Goal: Transaction & Acquisition: Purchase product/service

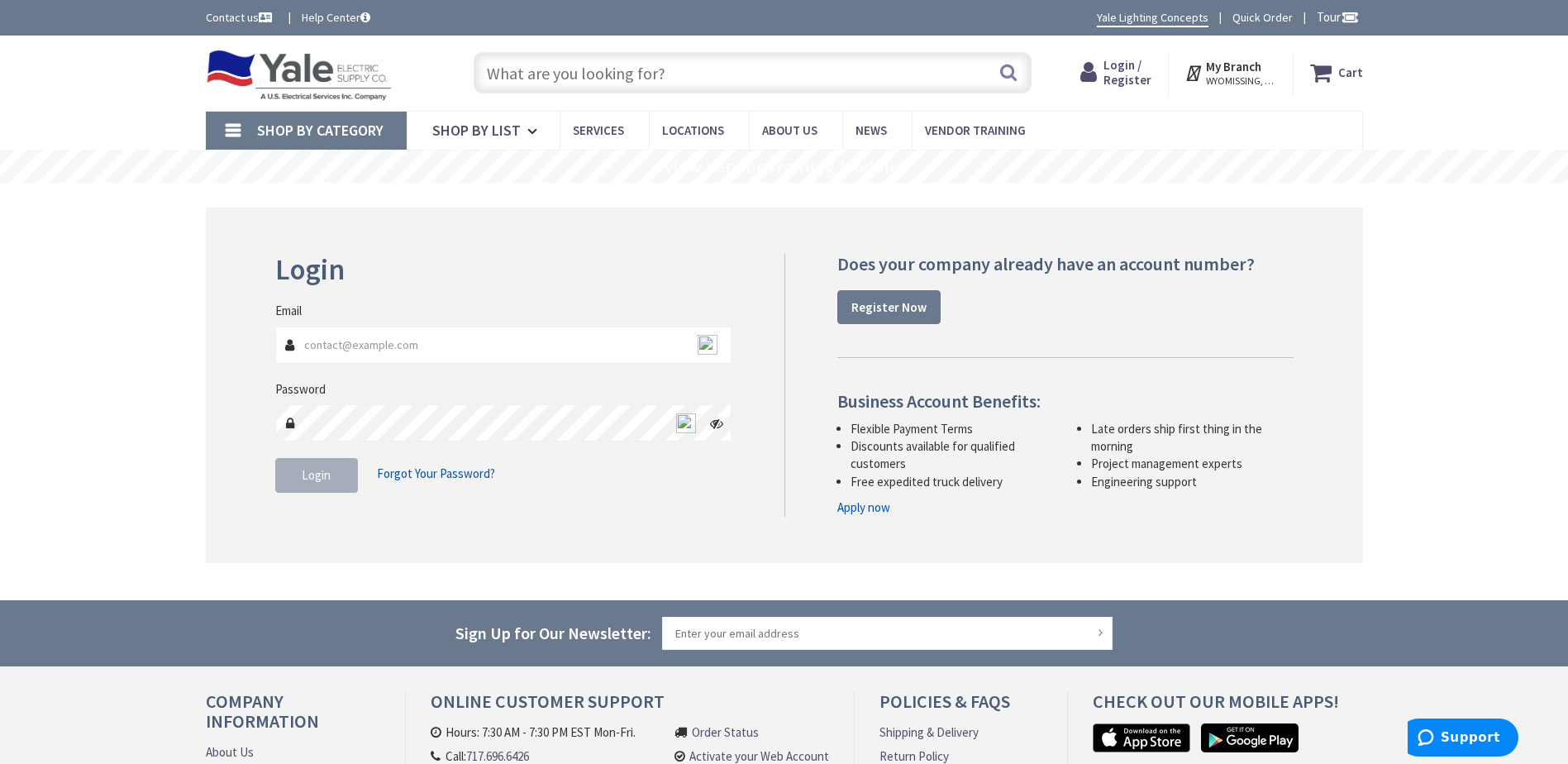
type input "Dennis@mbelectric.us"
click at [297, 480] on button "Login" at bounding box center [317, 474] width 83 height 35
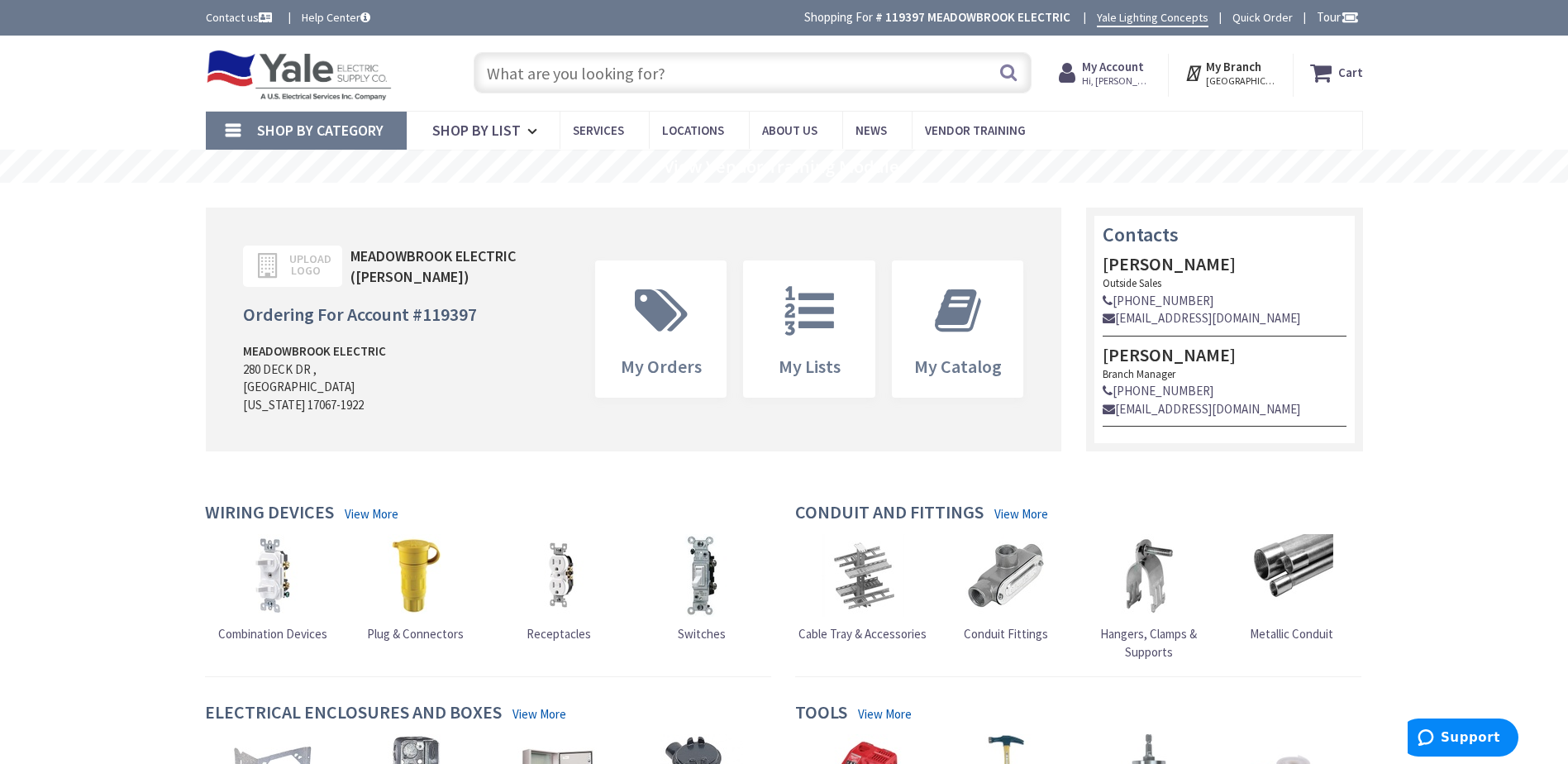
click at [689, 71] on input "text" at bounding box center [752, 73] width 558 height 41
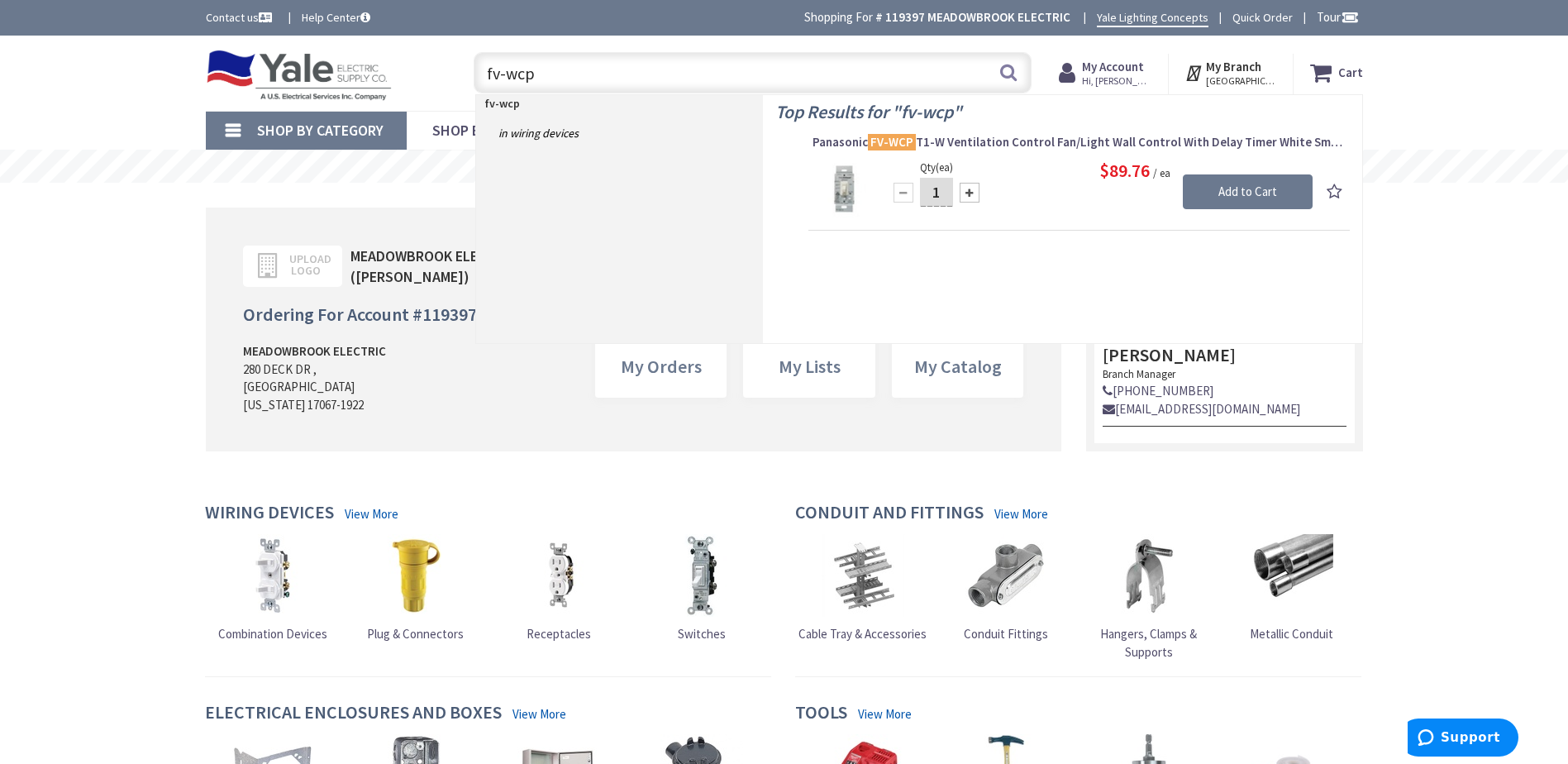
type input "fv-wcp"
click at [970, 191] on div at bounding box center [969, 192] width 19 height 19
type input "3"
click at [1248, 187] on input "Add to Cart" at bounding box center [1248, 192] width 130 height 35
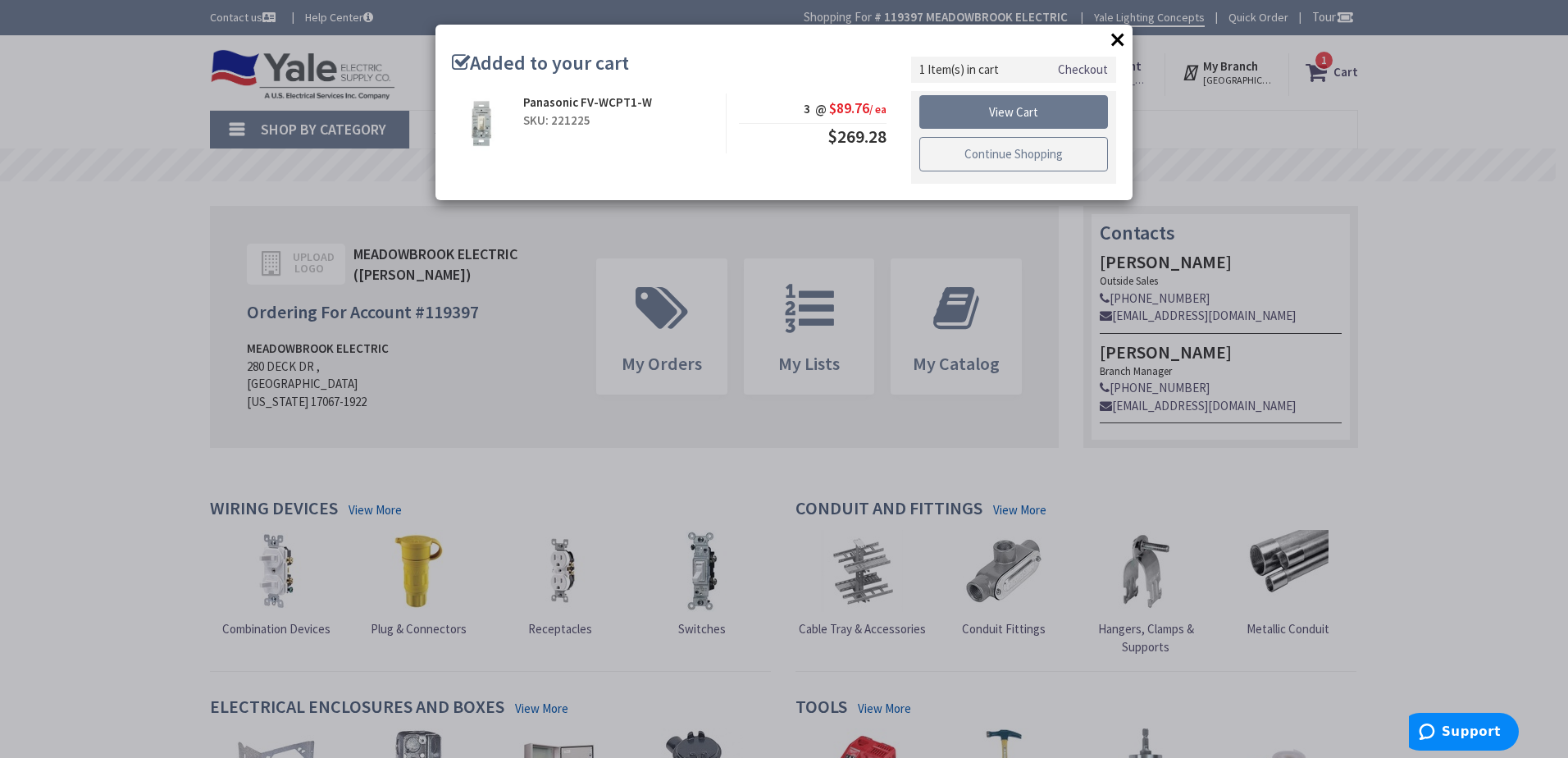
click at [1003, 150] on link "Continue Shopping" at bounding box center [1014, 154] width 188 height 34
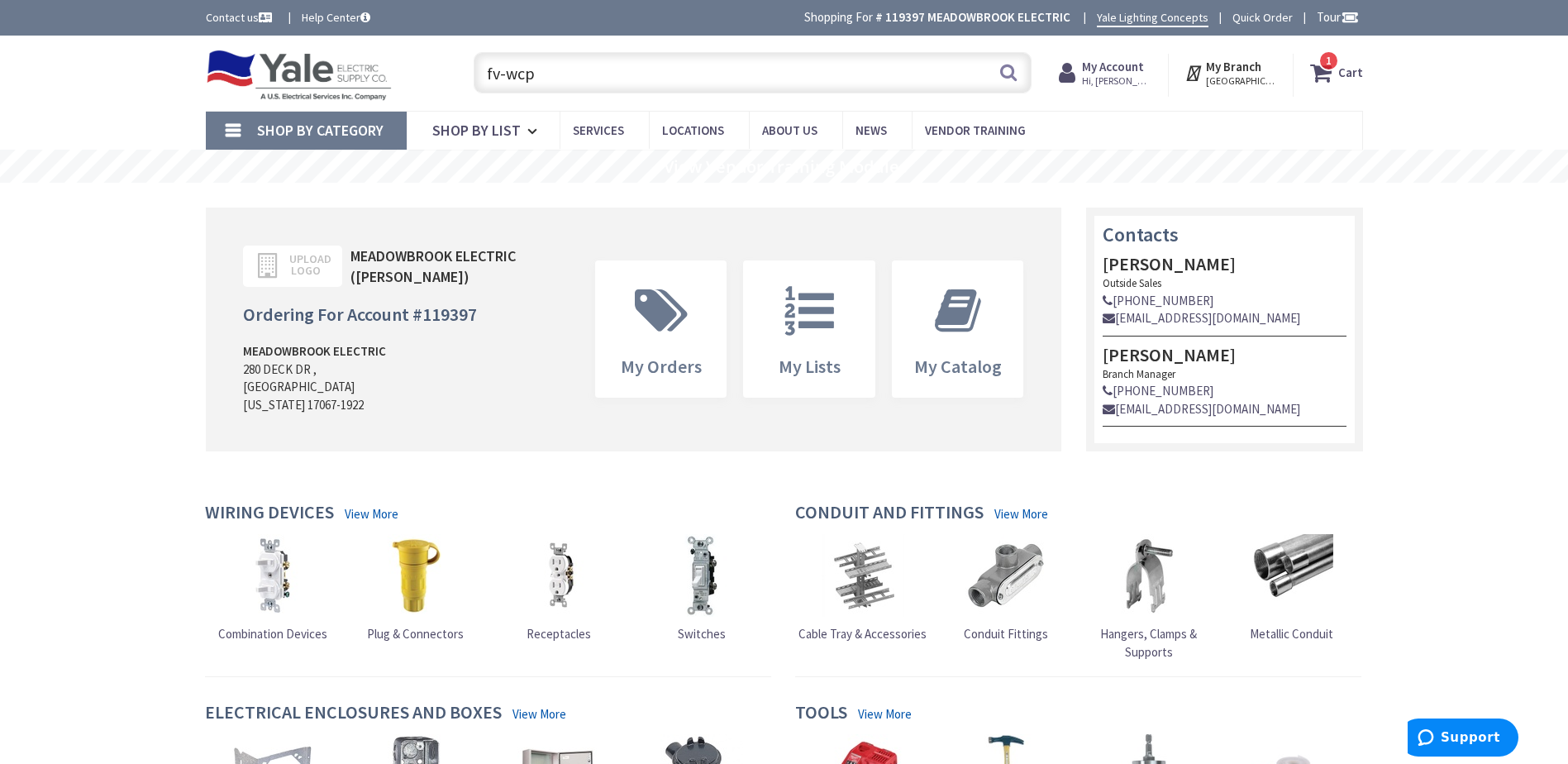
drag, startPoint x: 562, startPoint y: 68, endPoint x: 433, endPoint y: 70, distance: 129.0
click at [433, 70] on div "Toggle Nav fv-wcp fv-wcp Search 1 1 1 items Cart My Cart 1" at bounding box center [784, 73] width 1182 height 56
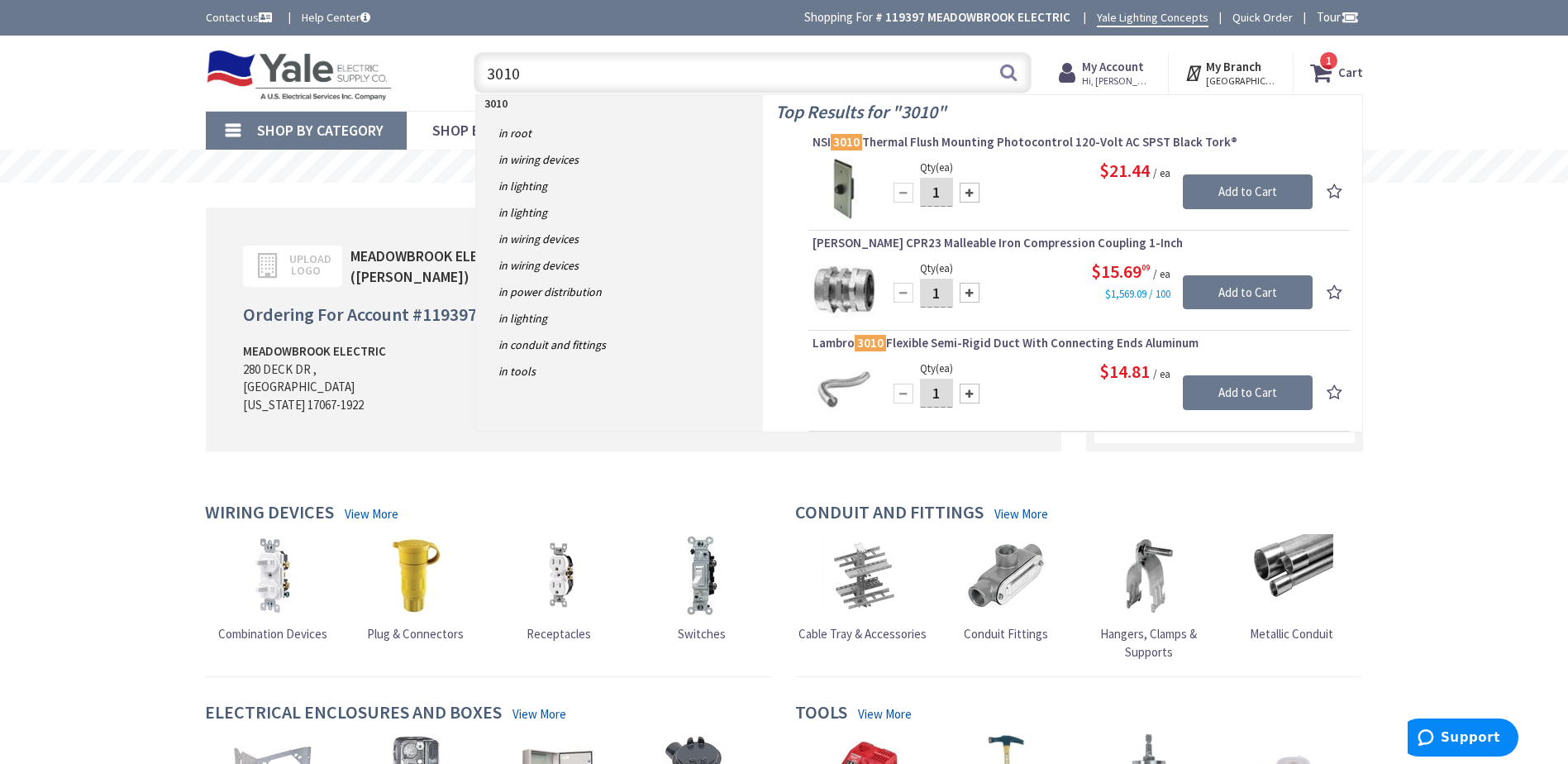
type input "3010"
click at [968, 192] on div at bounding box center [969, 192] width 19 height 19
click at [968, 192] on div at bounding box center [969, 192] width 19 height 19
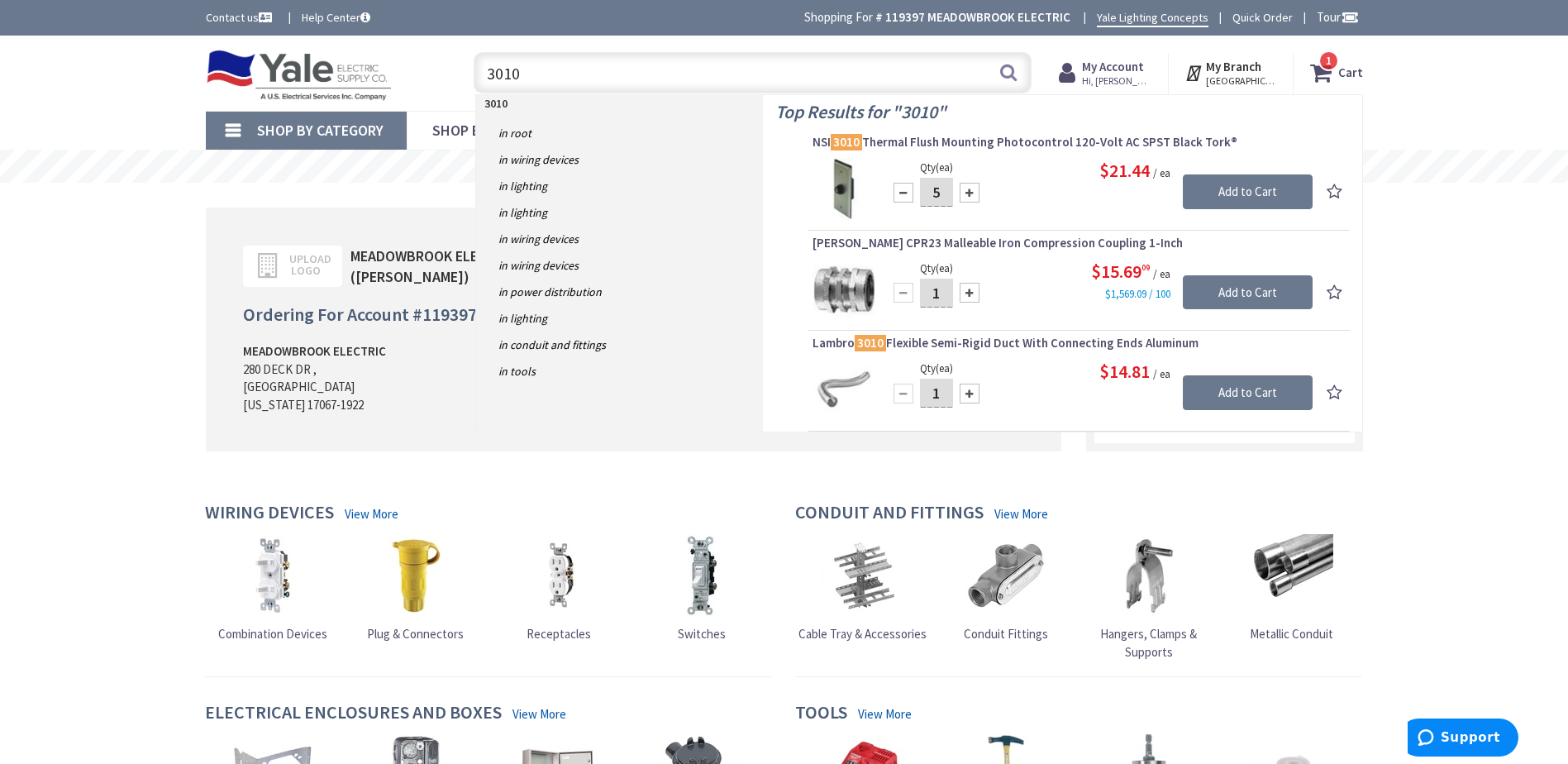
click at [968, 192] on div at bounding box center [969, 192] width 19 height 19
type input "6"
click at [1245, 188] on input "Add to Cart" at bounding box center [1248, 192] width 130 height 35
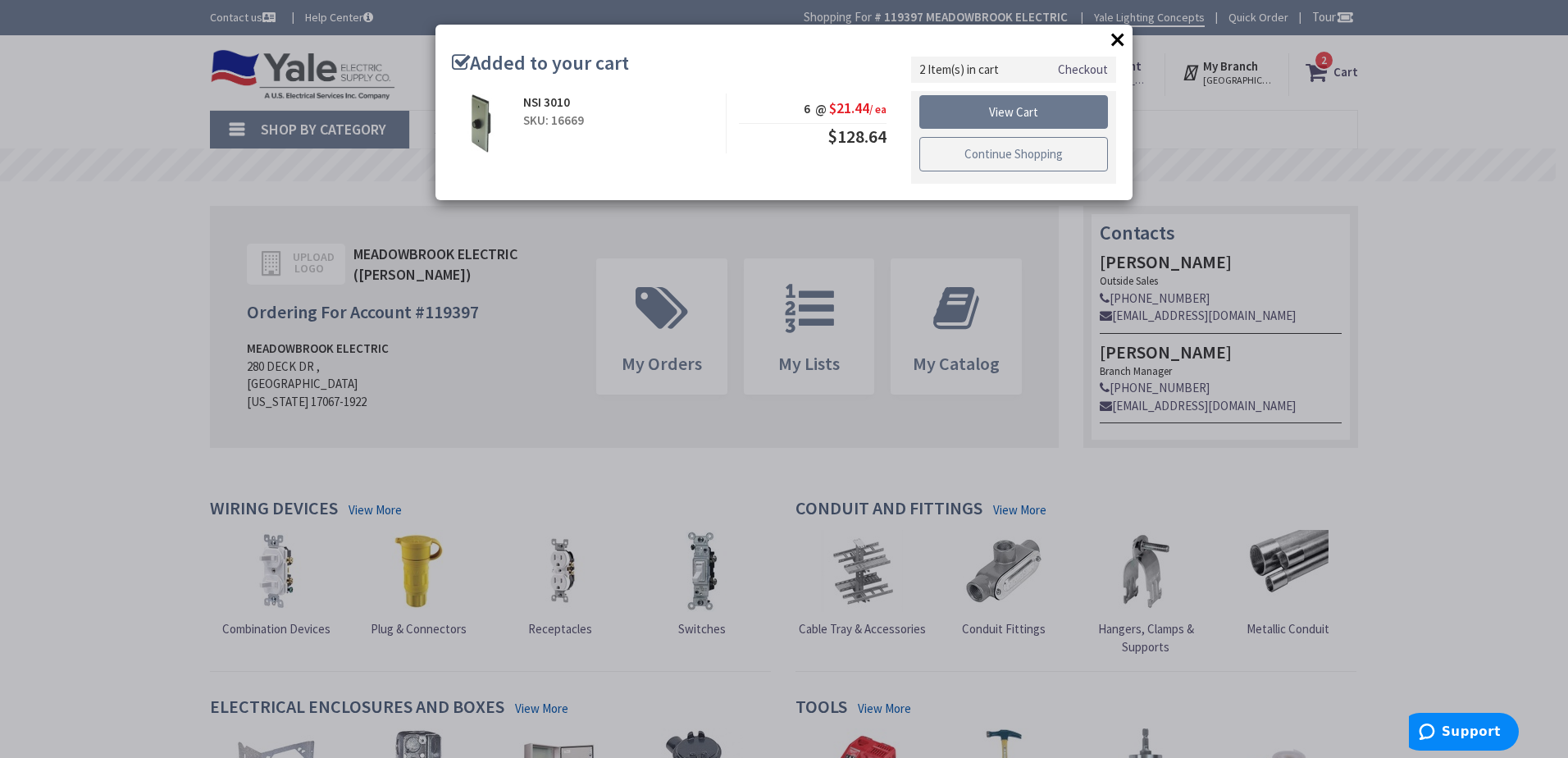
click at [1009, 156] on link "Continue Shopping" at bounding box center [1014, 154] width 188 height 34
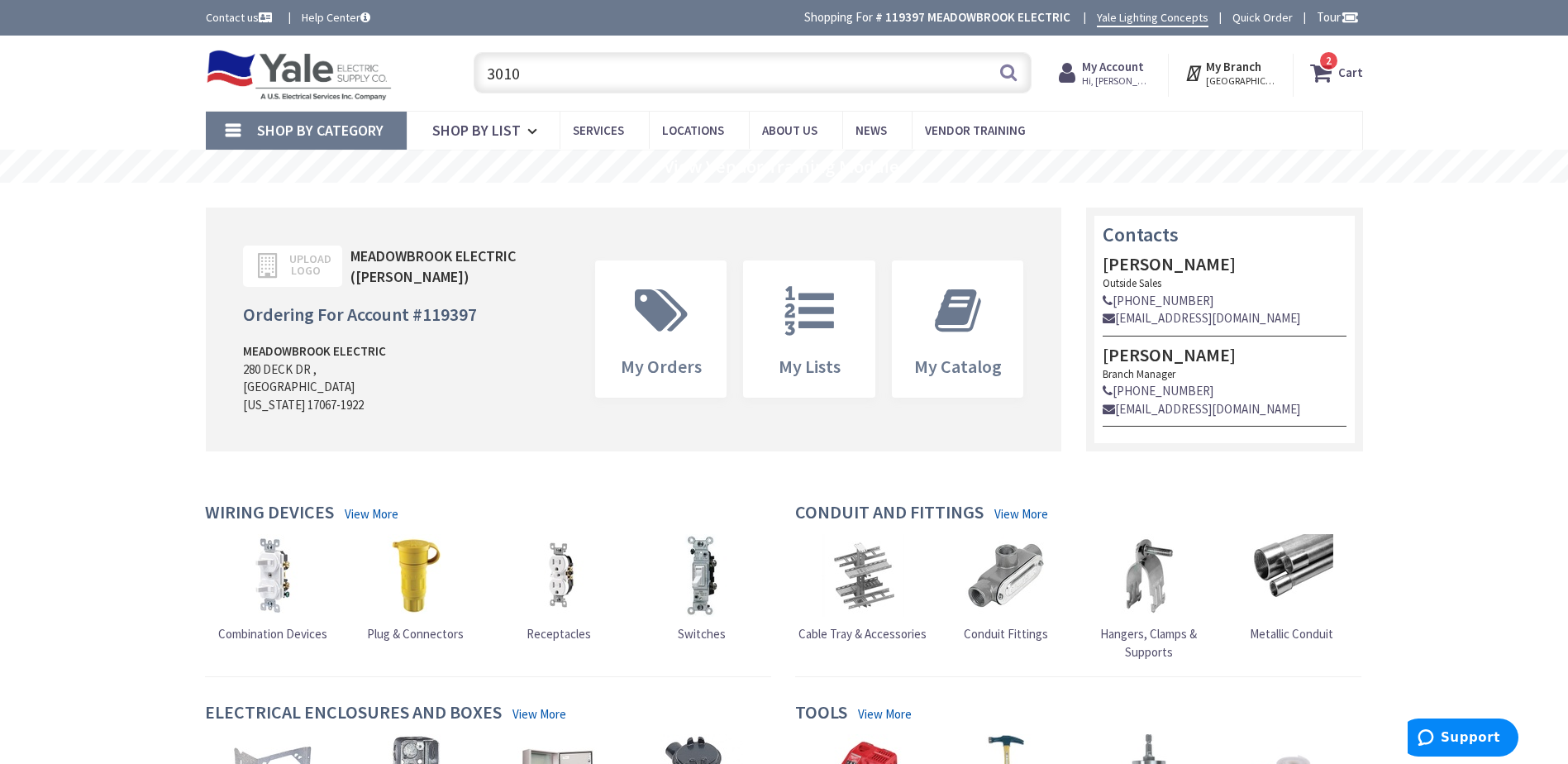
drag, startPoint x: 545, startPoint y: 75, endPoint x: 468, endPoint y: 79, distance: 77.1
click at [469, 79] on div "3010 3010 Search" at bounding box center [748, 72] width 567 height 53
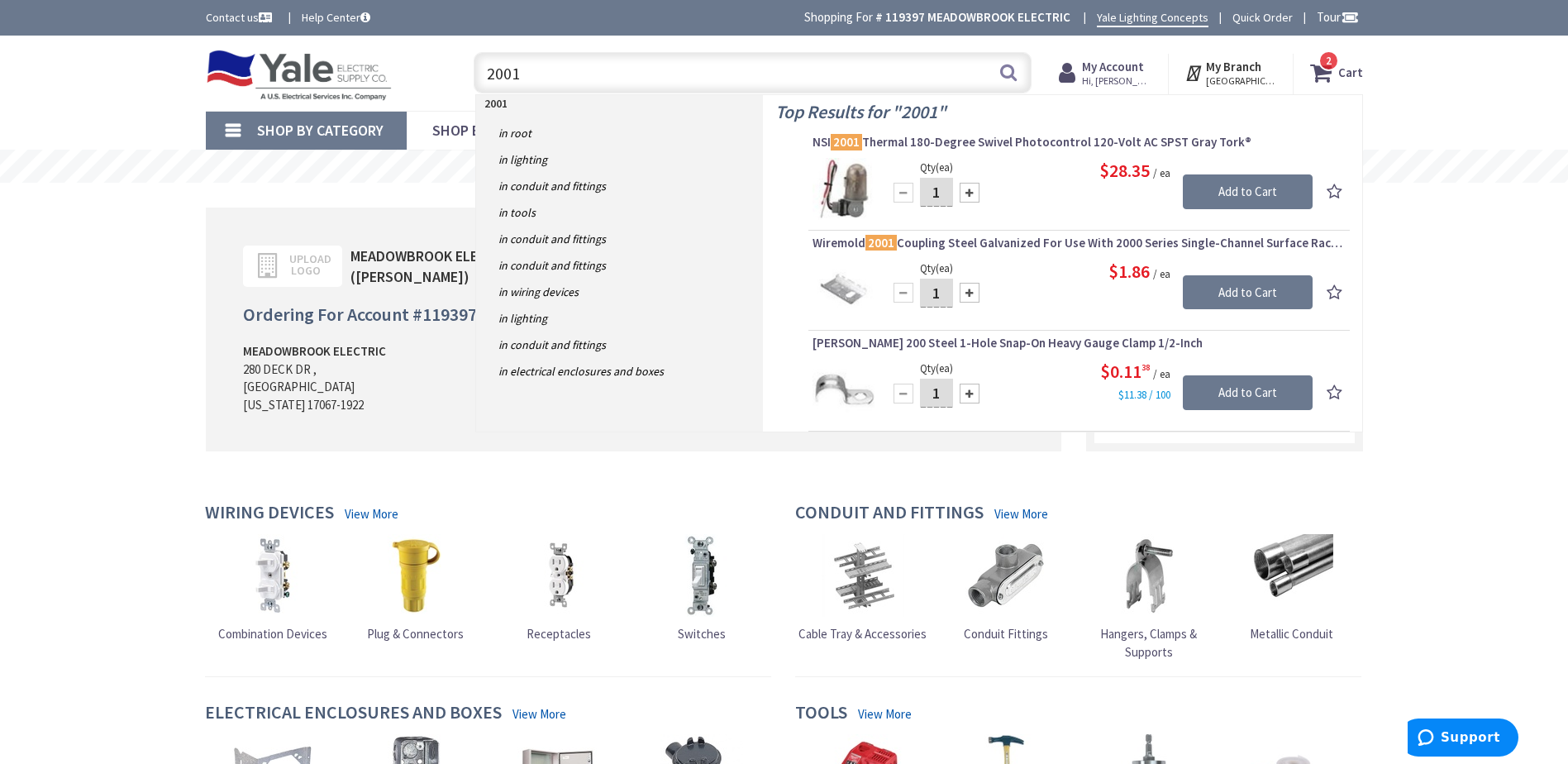
type input "2001"
click at [971, 192] on div at bounding box center [969, 192] width 19 height 19
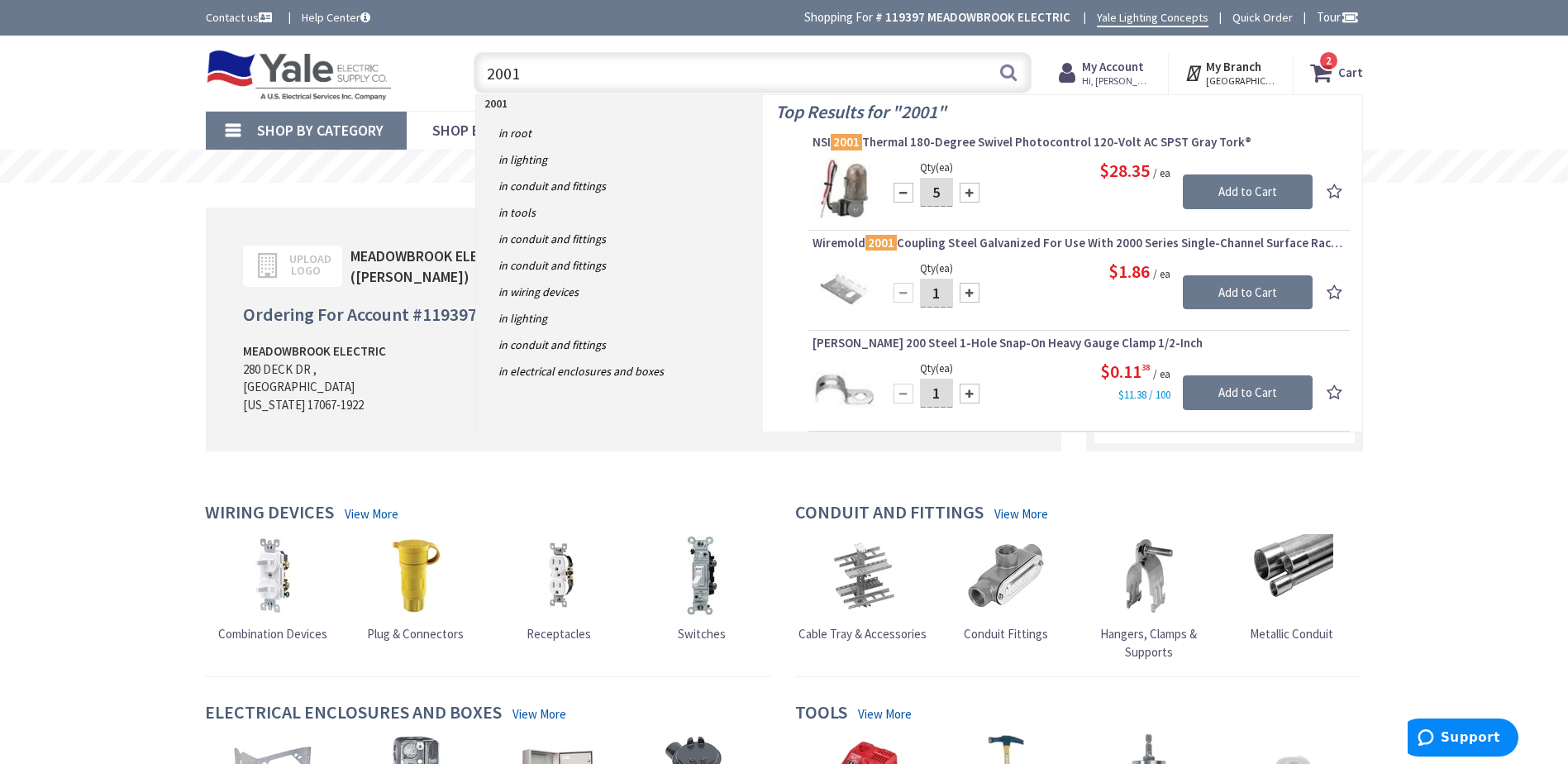
click at [971, 192] on div at bounding box center [969, 192] width 19 height 19
click at [901, 192] on div at bounding box center [903, 192] width 19 height 19
type input "4"
click at [1240, 188] on input "Add to Cart" at bounding box center [1248, 192] width 130 height 35
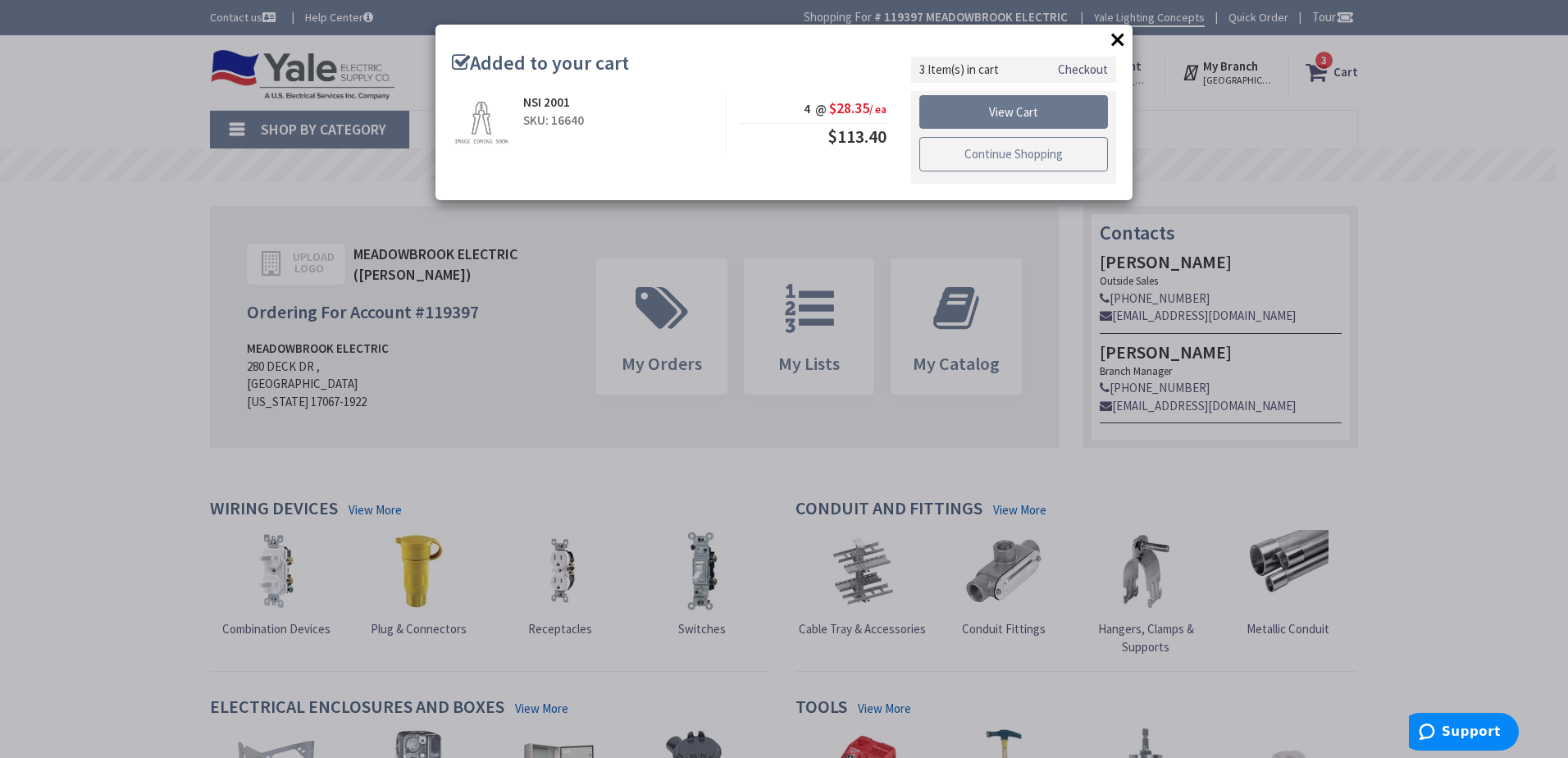
click at [1037, 158] on link "Continue Shopping" at bounding box center [1014, 154] width 188 height 34
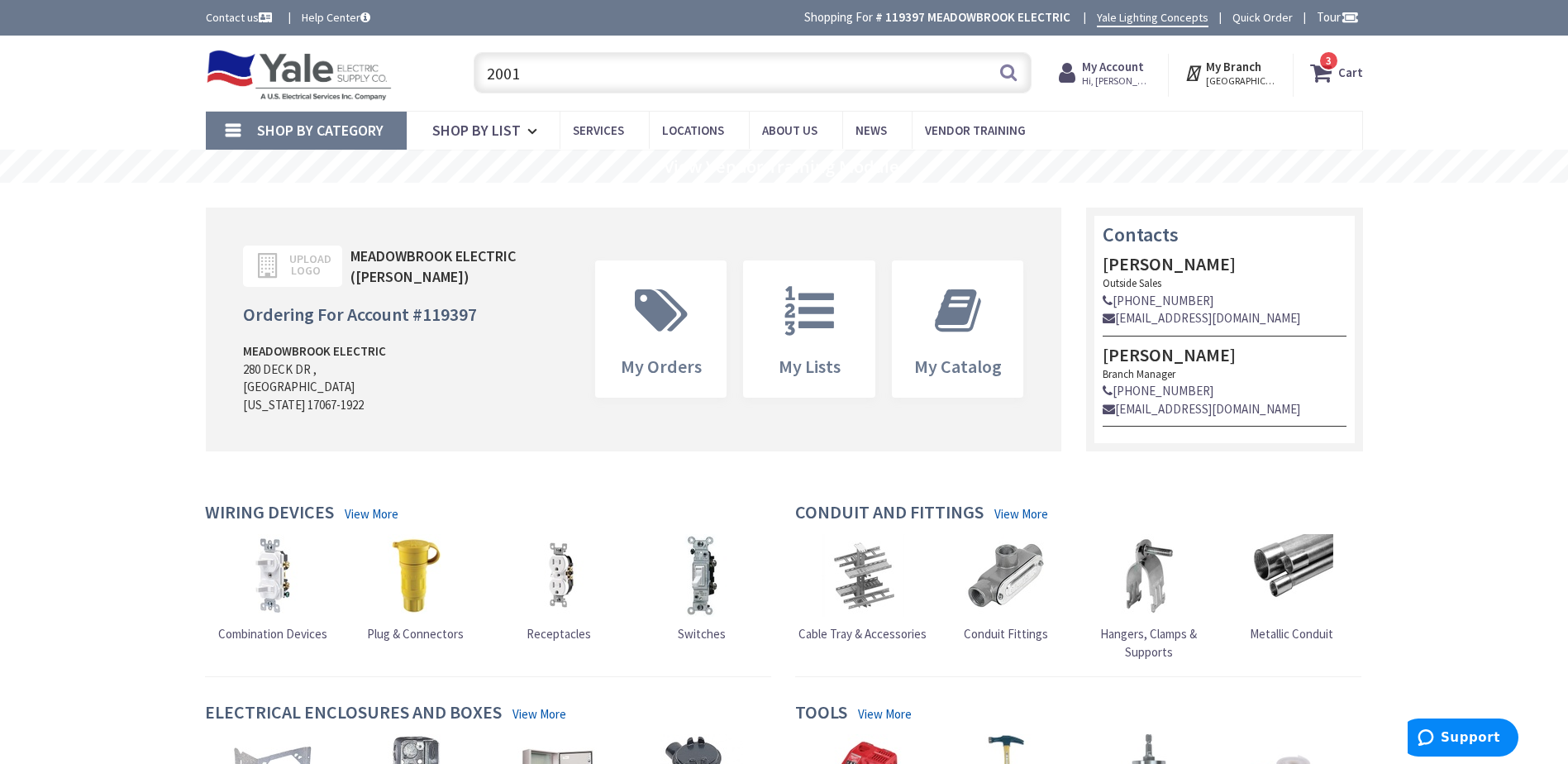
drag, startPoint x: 622, startPoint y: 71, endPoint x: 439, endPoint y: 68, distance: 183.0
click at [439, 68] on div "Toggle Nav 2001 2001 Search 3 3 3 items Cart My Cart 3 3" at bounding box center [784, 73] width 1182 height 56
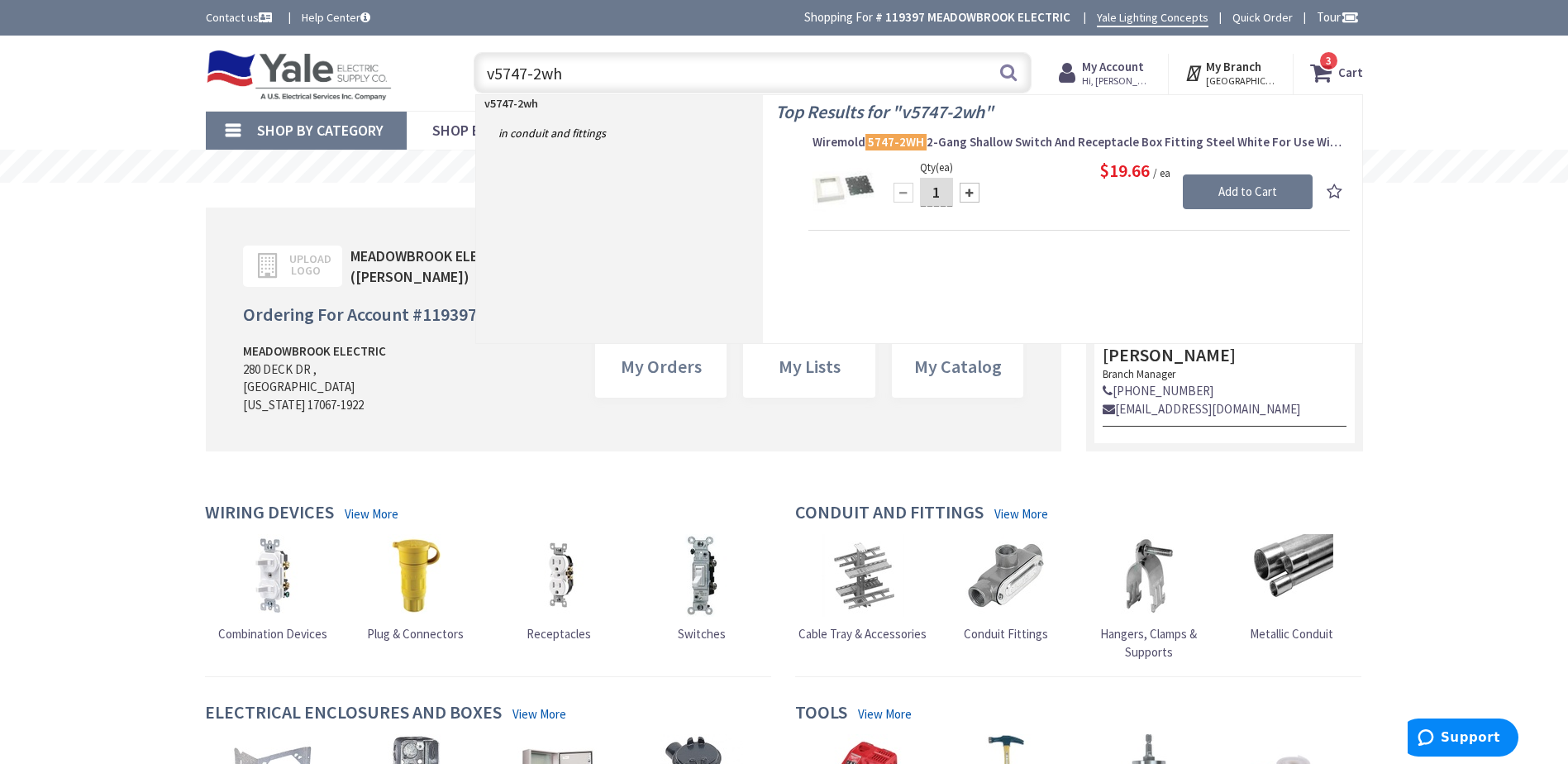
type input "v5747-2wh"
click at [970, 190] on div at bounding box center [969, 192] width 19 height 19
type input "3"
click at [1245, 189] on input "Add to Cart" at bounding box center [1248, 192] width 130 height 35
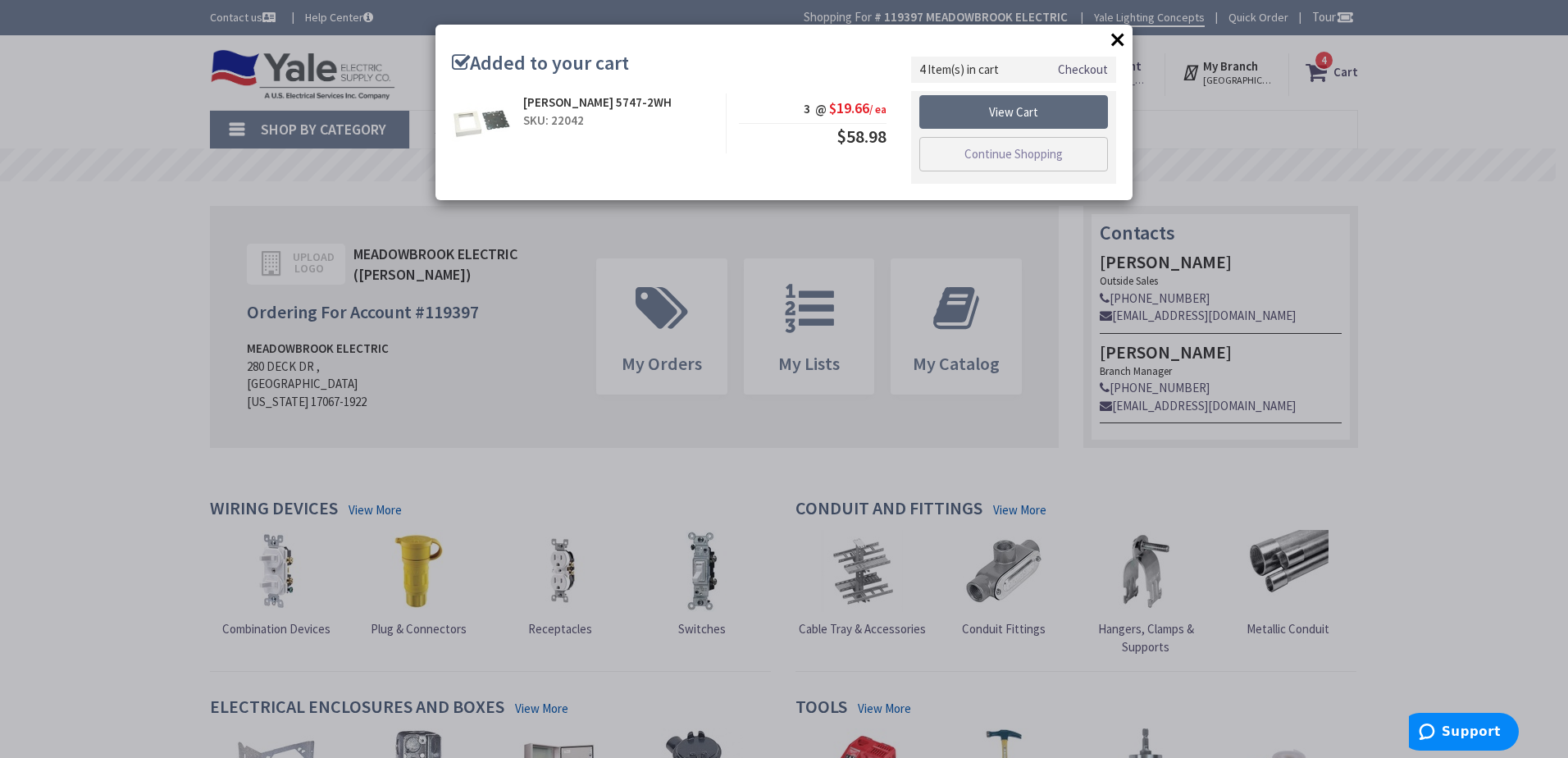
click at [1004, 107] on link "View Cart" at bounding box center [1014, 112] width 188 height 34
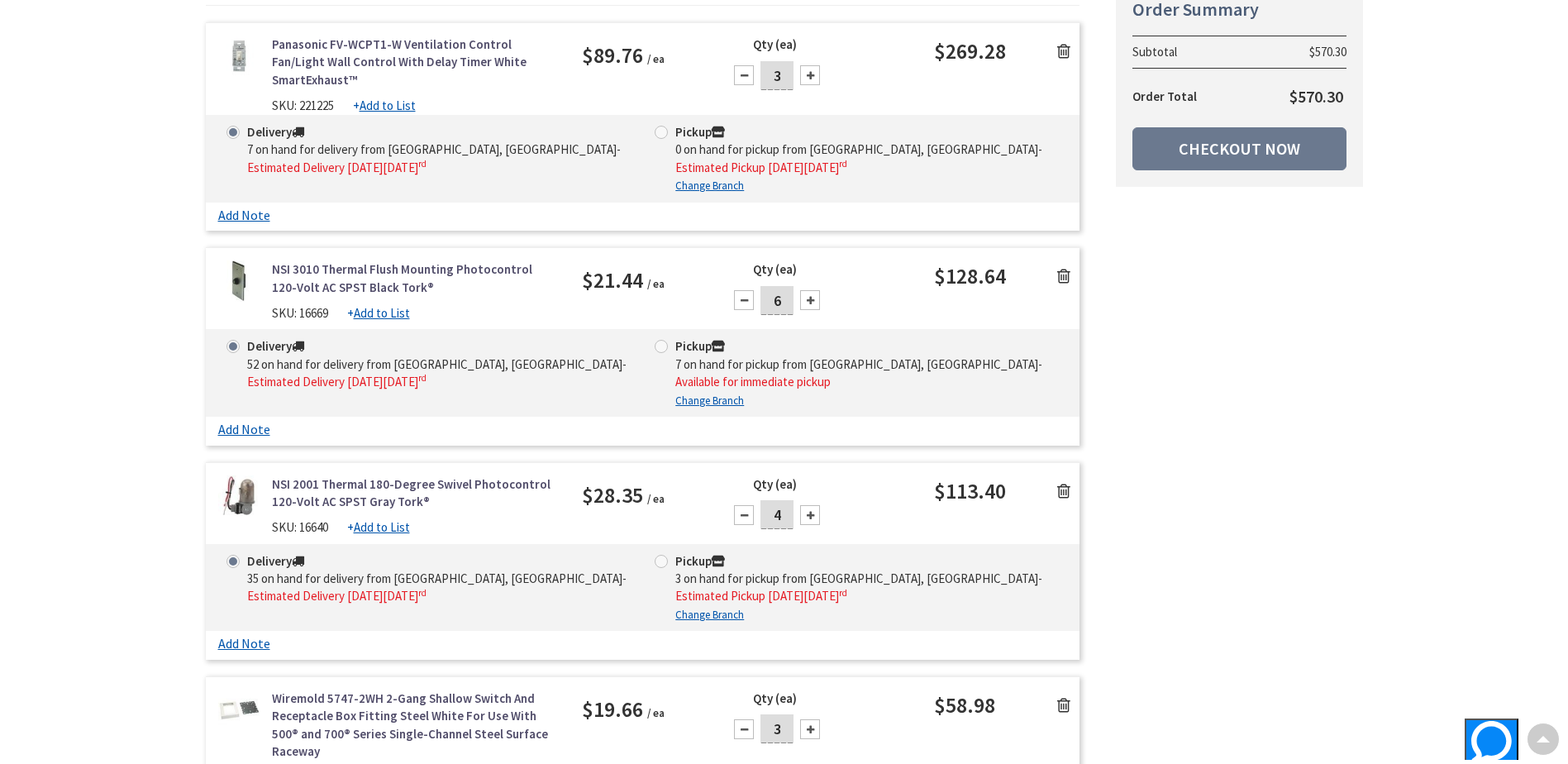
scroll to position [331, 0]
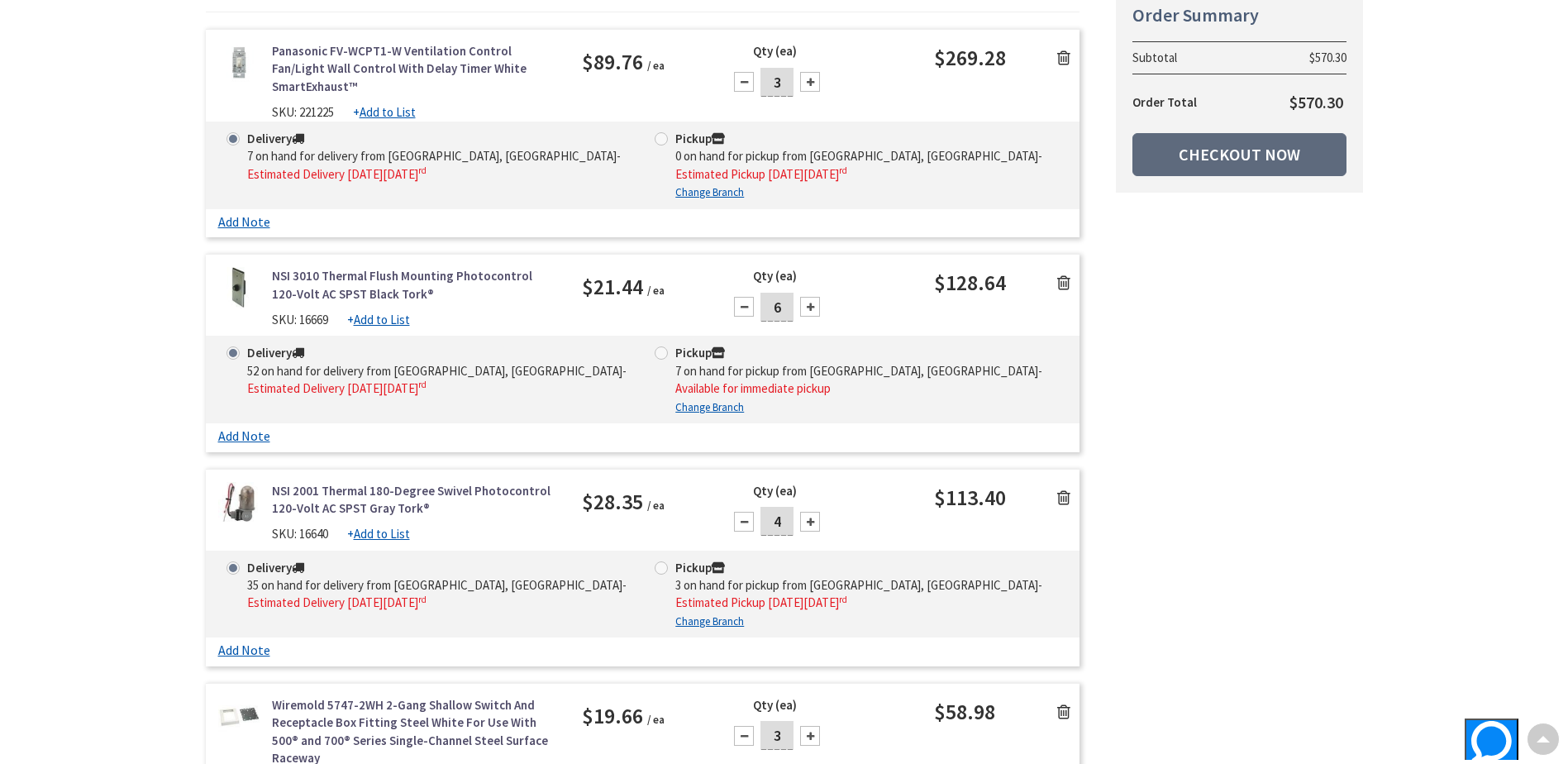
click at [1229, 152] on link "Checkout Now" at bounding box center [1240, 154] width 214 height 43
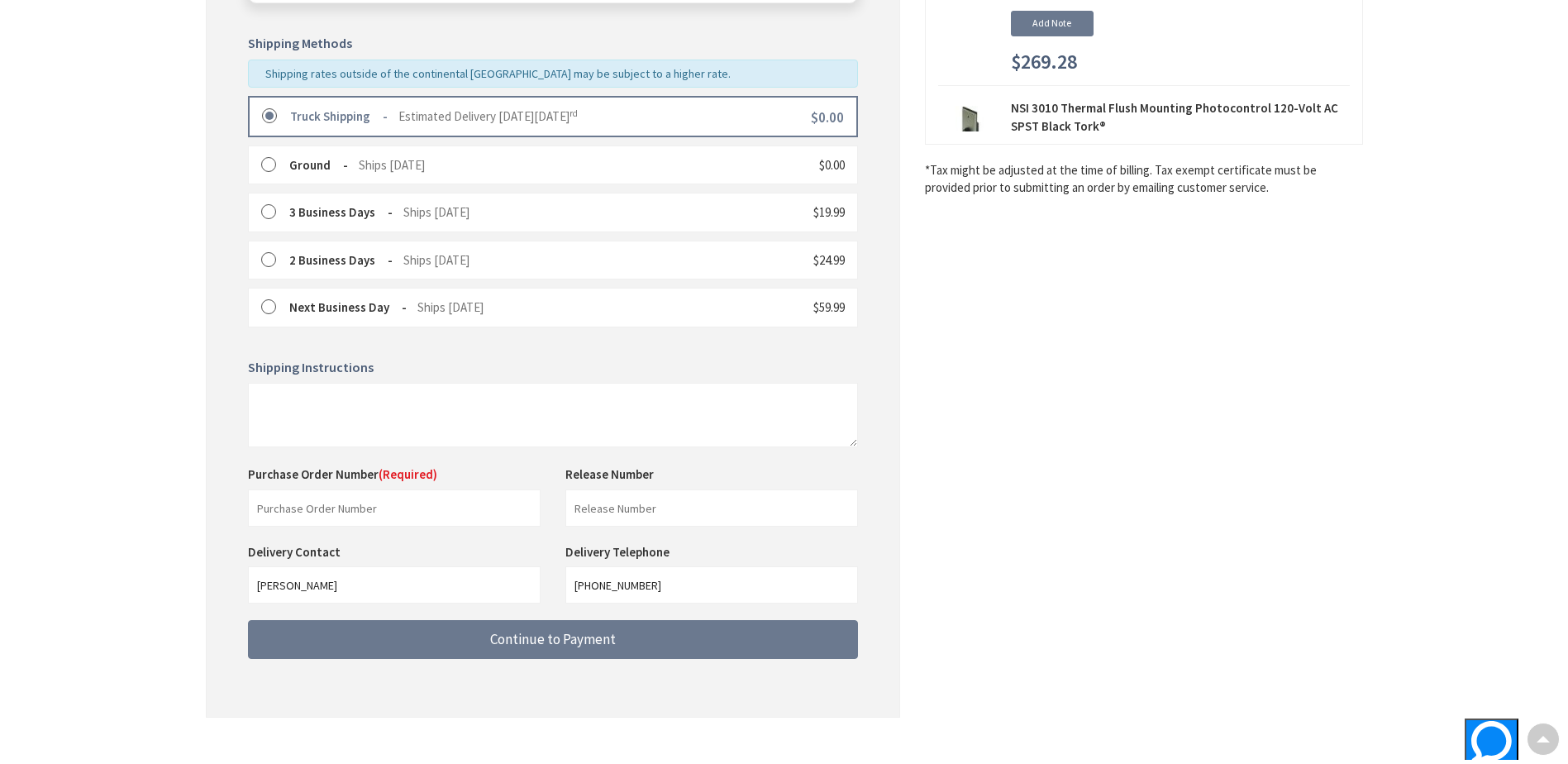
scroll to position [411, 0]
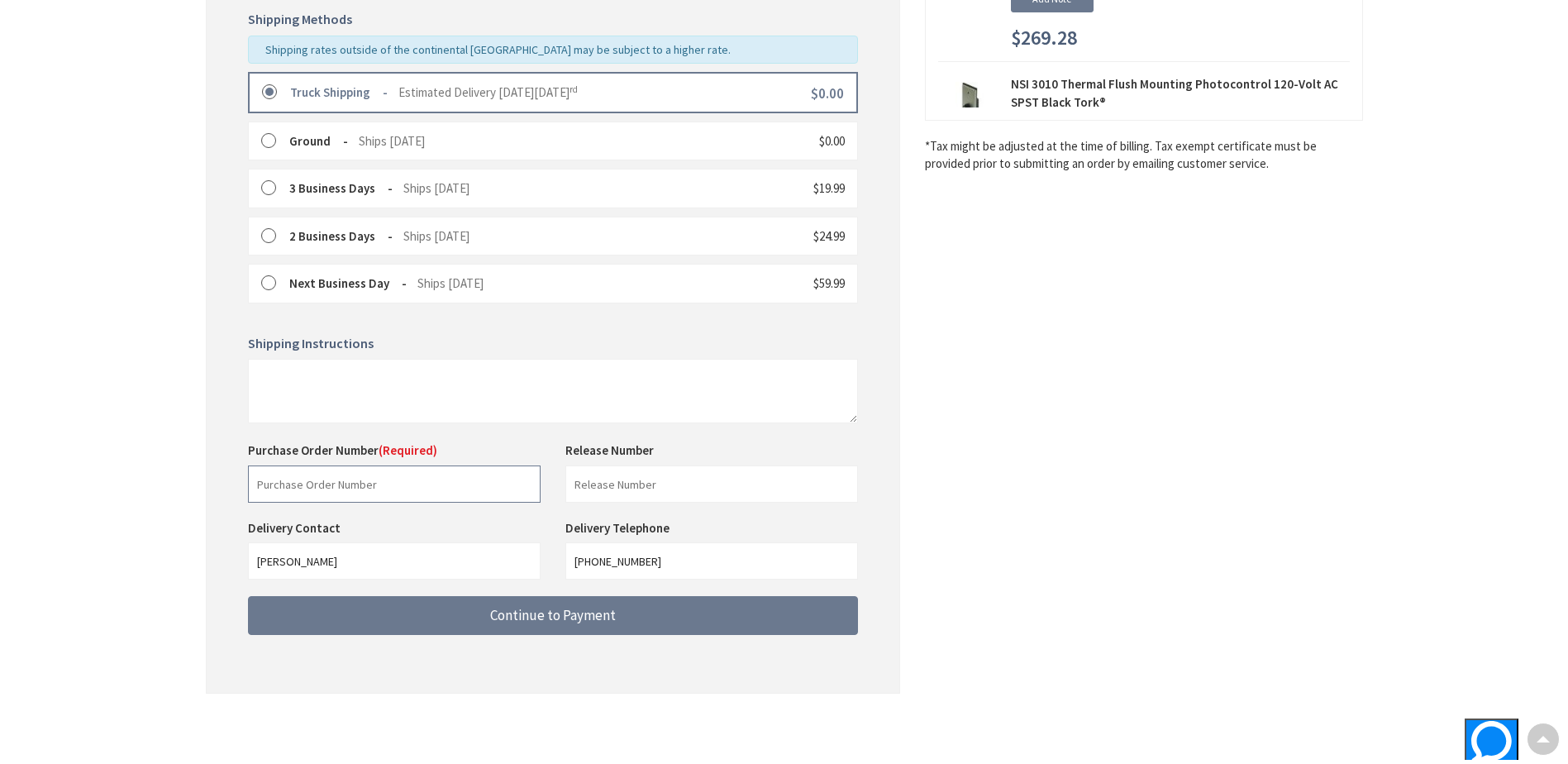
click at [356, 481] on input "text" at bounding box center [394, 484] width 293 height 37
type input "stock"
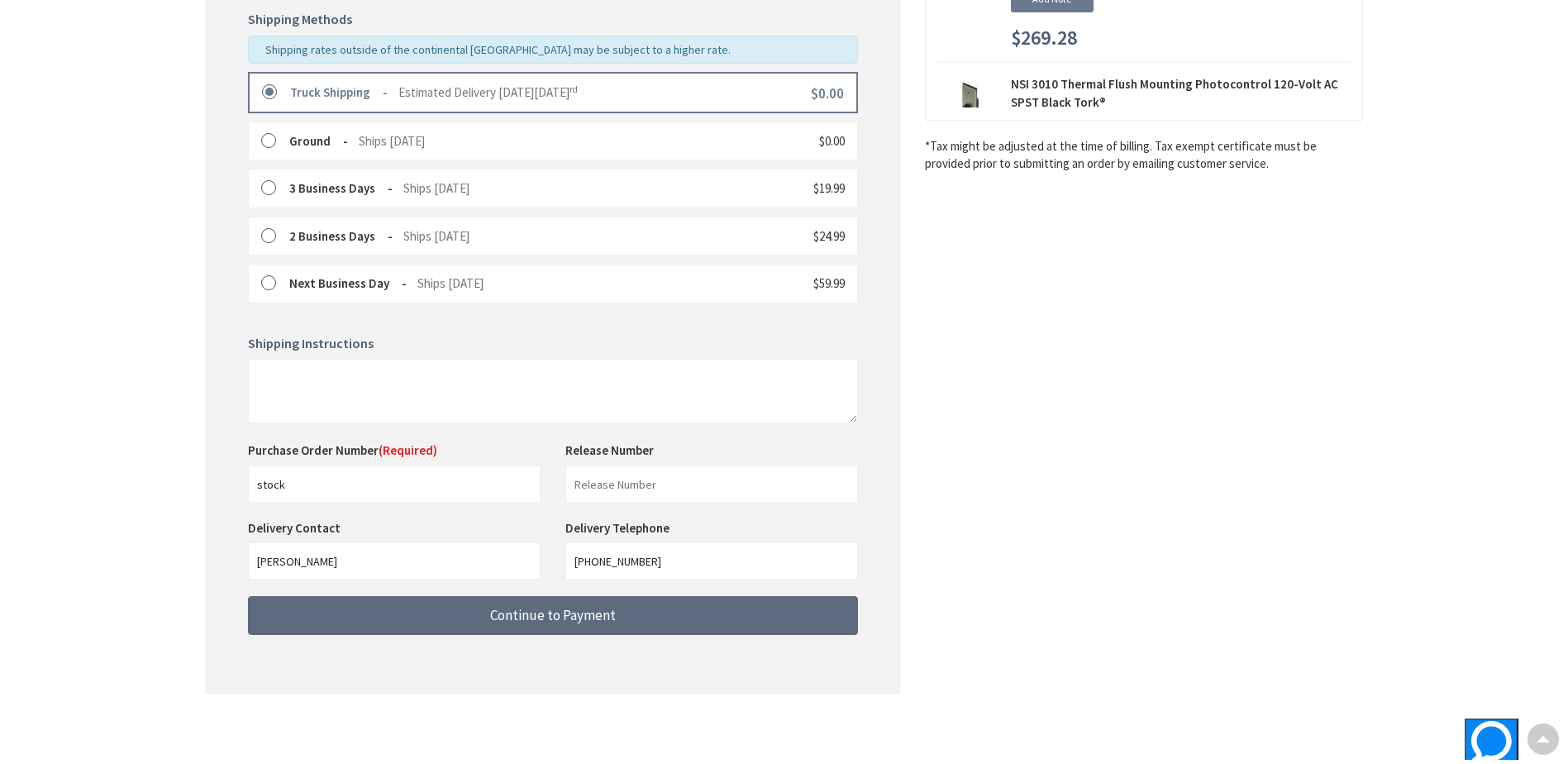
click at [556, 613] on span "Continue to Payment" at bounding box center [553, 615] width 126 height 19
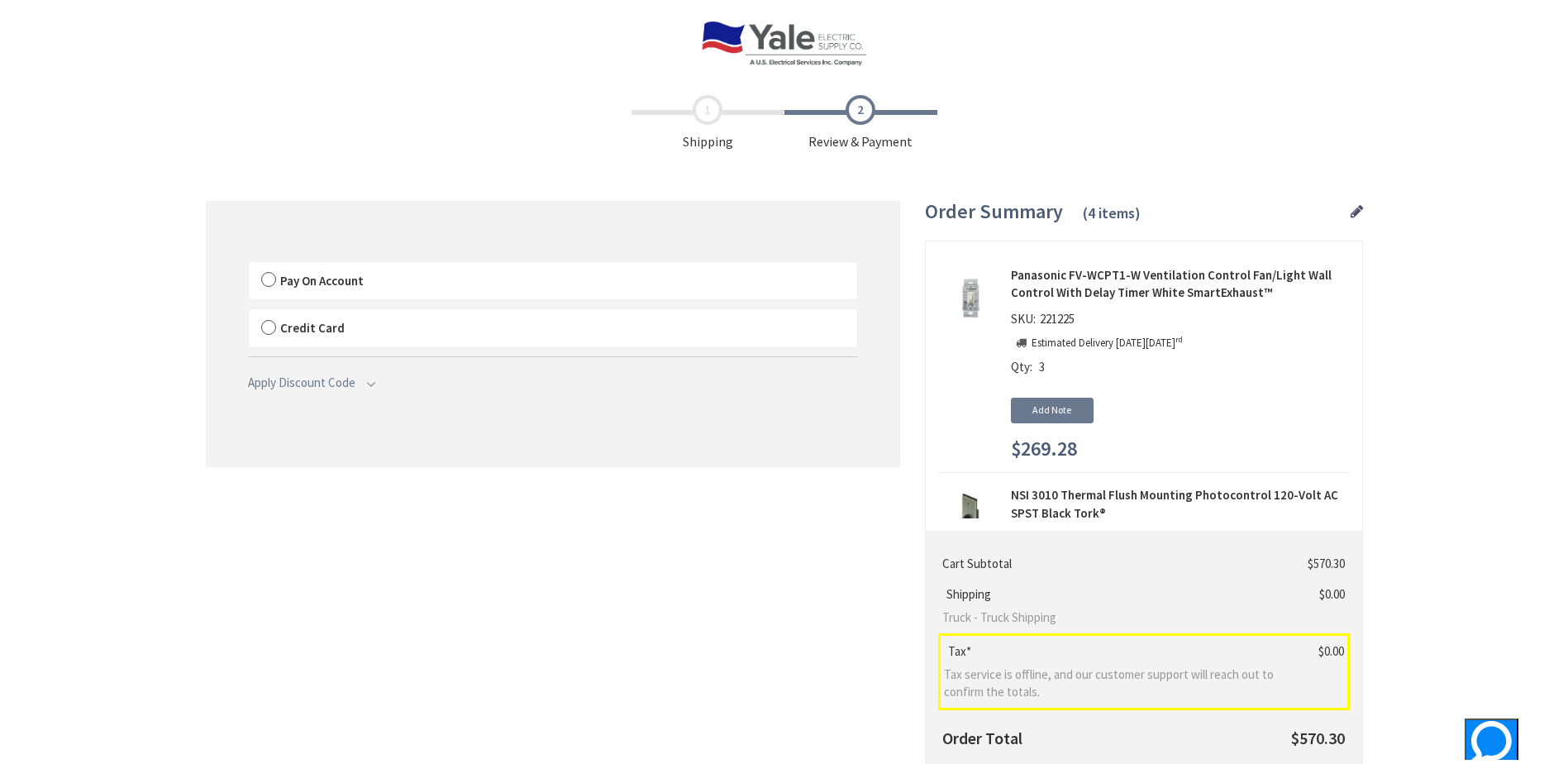
click at [508, 284] on label "Pay On Account" at bounding box center [553, 280] width 609 height 38
click at [249, 265] on input "Pay On Account" at bounding box center [249, 265] width 0 height 0
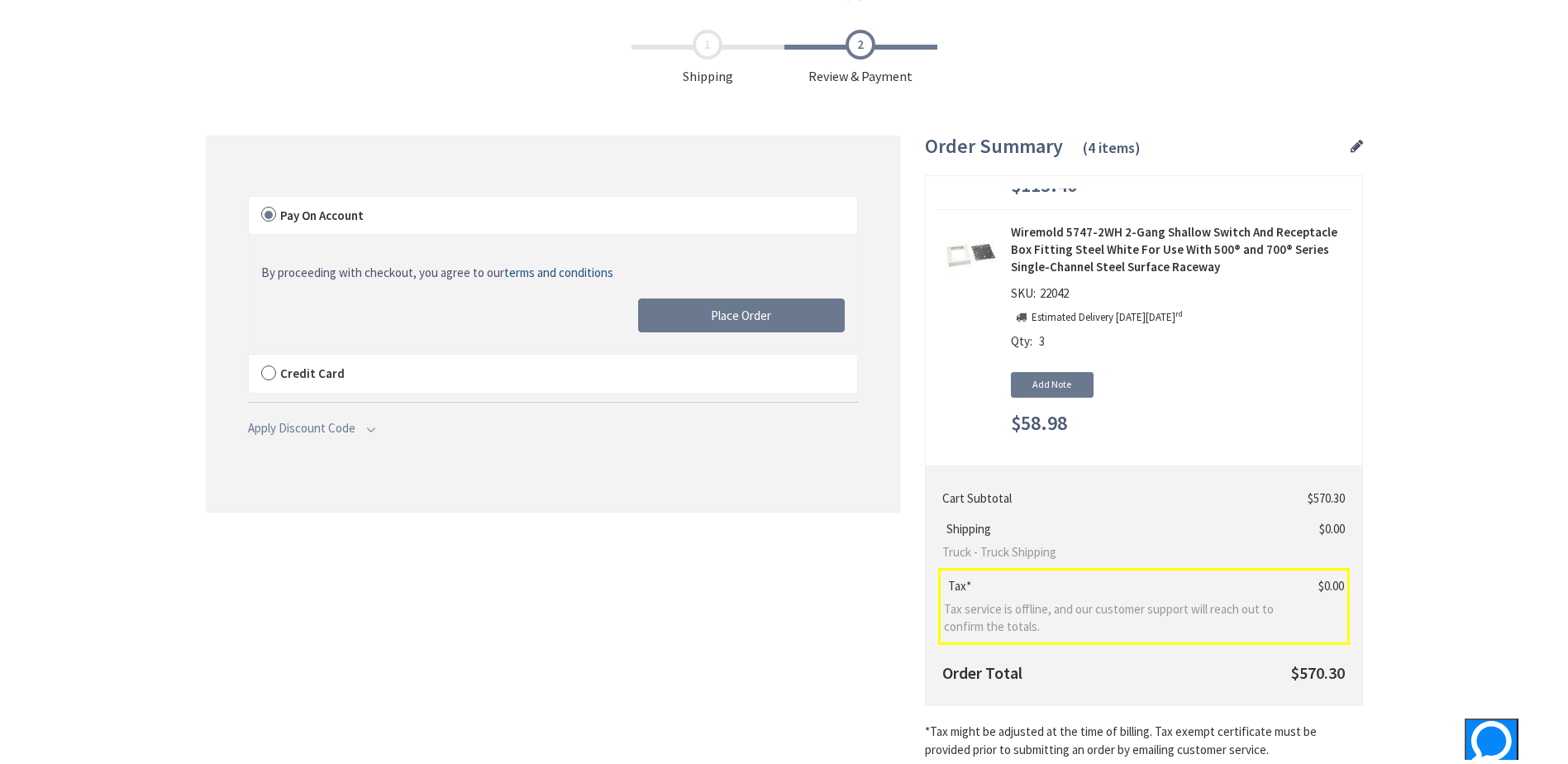
scroll to position [165, 0]
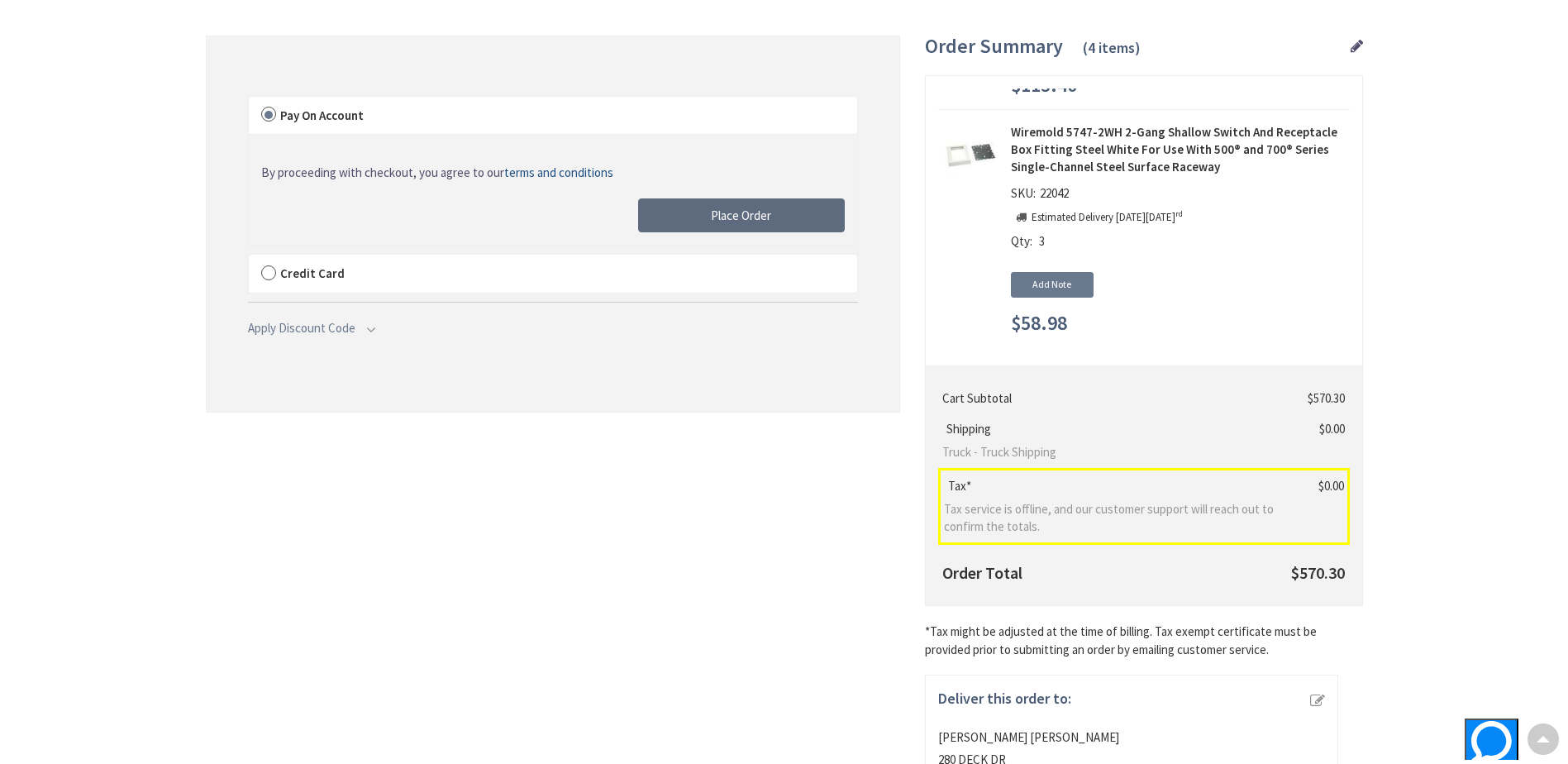
click at [763, 216] on span "Place Order" at bounding box center [741, 215] width 60 height 16
